Goal: Task Accomplishment & Management: Manage account settings

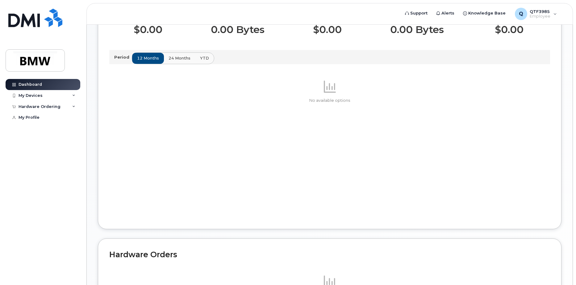
scroll to position [159, 0]
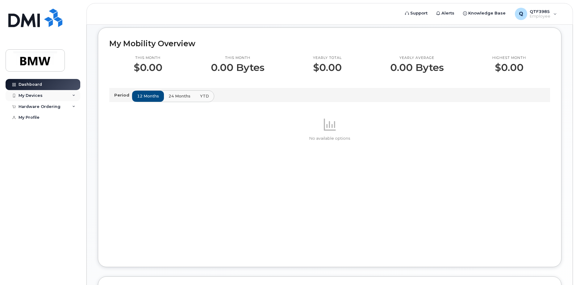
click at [44, 94] on div "My Devices" at bounding box center [43, 95] width 75 height 11
click at [58, 122] on div "([PERSON_NAME])" at bounding box center [57, 125] width 38 height 6
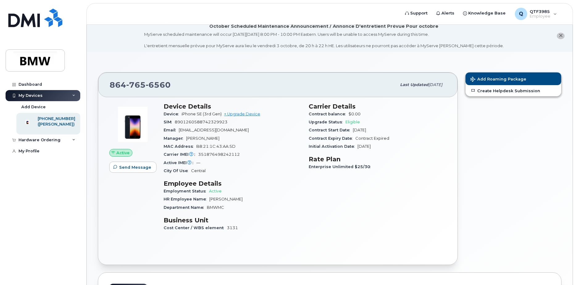
scroll to position [138, 0]
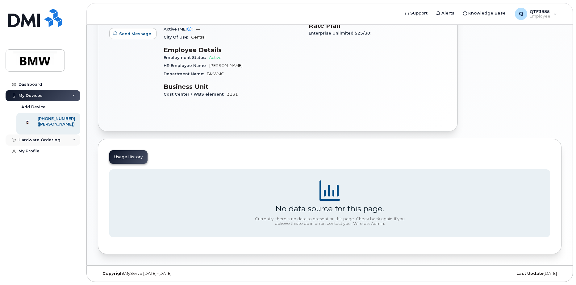
click at [51, 143] on div "Hardware Ordering" at bounding box center [40, 140] width 42 height 5
click at [35, 165] on div "My Profile" at bounding box center [29, 163] width 21 height 5
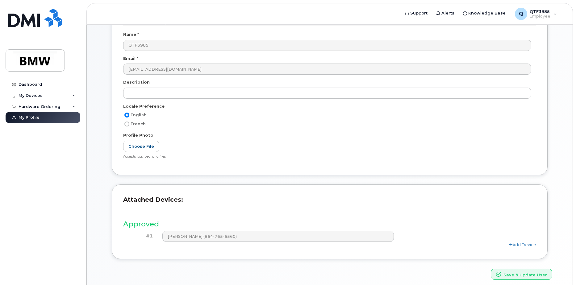
scroll to position [113, 0]
